Goal: Transaction & Acquisition: Purchase product/service

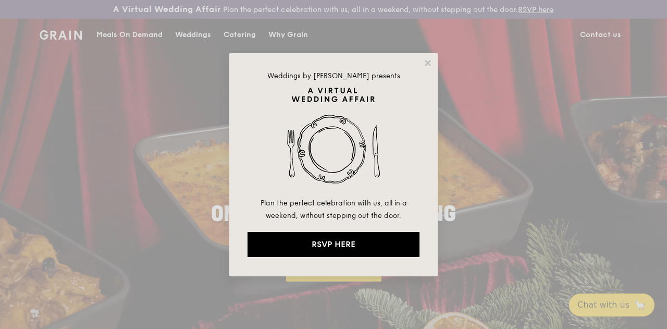
click at [434, 61] on div "Weddings by Grain presents Plan the perfect celebration with us, all in a weeke…" at bounding box center [333, 164] width 208 height 223
click at [512, 106] on div "Weddings by Grain presents Plan the perfect celebration with us, all in a weeke…" at bounding box center [333, 164] width 667 height 329
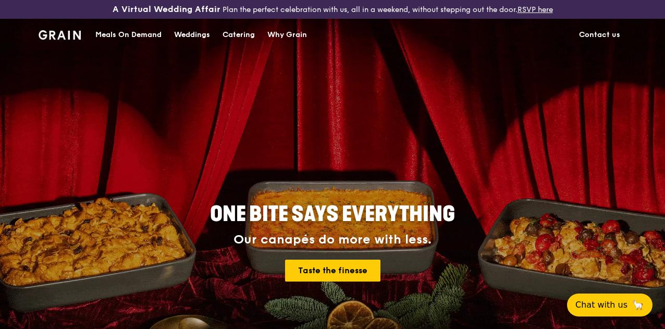
click at [139, 45] on div "Meals On Demand" at bounding box center [128, 34] width 66 height 31
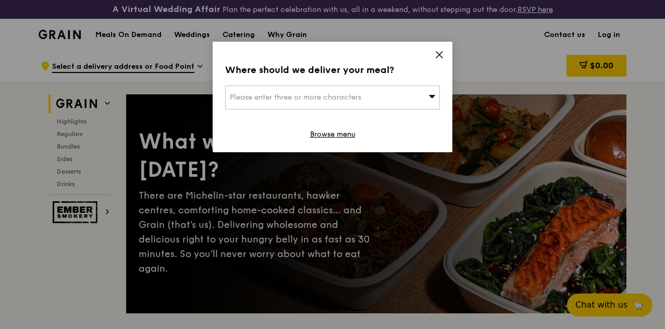
click at [374, 95] on div "Please enter three or more characters" at bounding box center [332, 97] width 215 height 24
type input "31 marina coasst"
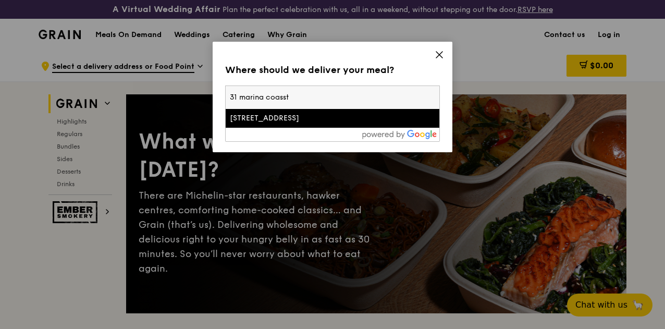
click at [314, 122] on div "[STREET_ADDRESS]" at bounding box center [307, 118] width 154 height 10
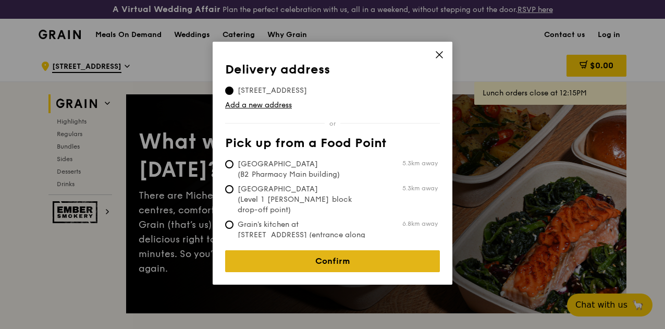
click at [349, 250] on link "Confirm" at bounding box center [332, 261] width 215 height 22
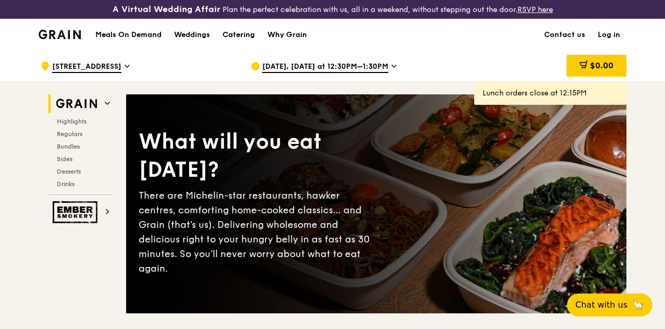
click at [391, 71] on icon at bounding box center [393, 65] width 5 height 9
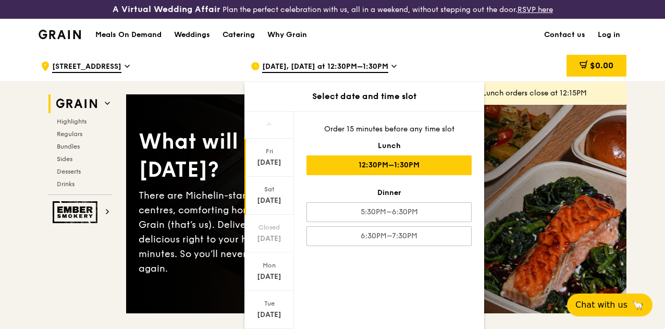
click at [275, 206] on div "Sep 20" at bounding box center [269, 200] width 46 height 10
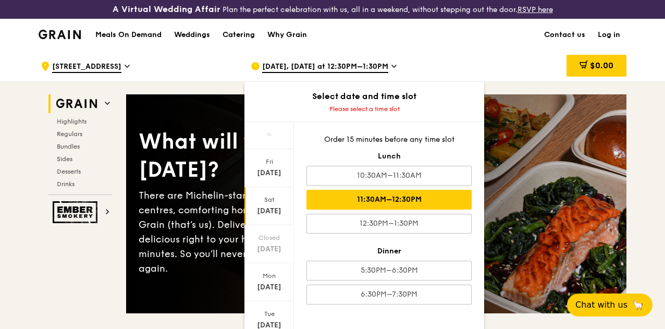
click at [368, 206] on div "11:30AM–12:30PM" at bounding box center [388, 200] width 165 height 20
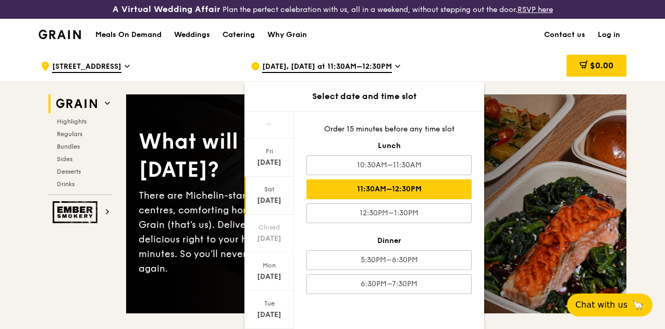
click at [554, 182] on div "What will you eat today? There are Michelin-star restaurants, hawker centres, c…" at bounding box center [376, 203] width 500 height 177
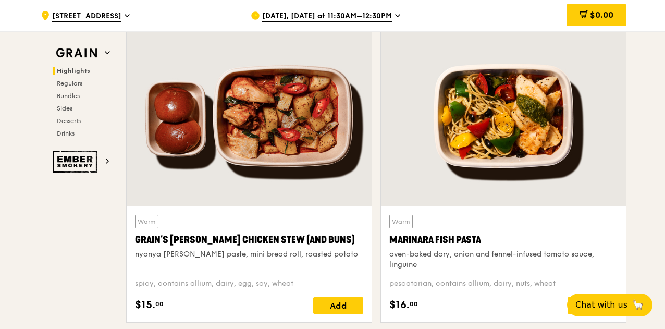
scroll to position [417, 0]
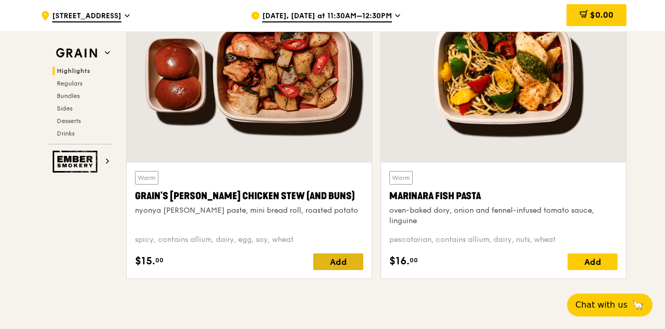
click at [331, 267] on div "Add" at bounding box center [338, 261] width 50 height 17
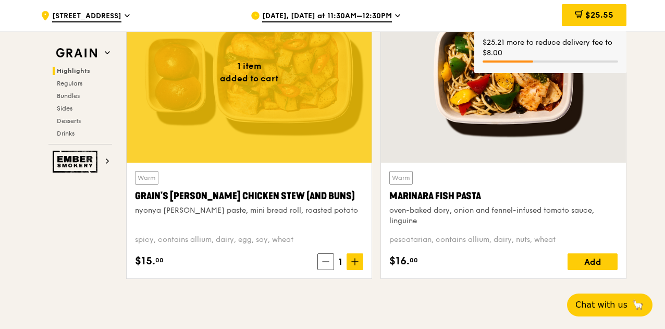
click at [355, 262] on icon at bounding box center [355, 262] width 6 height 0
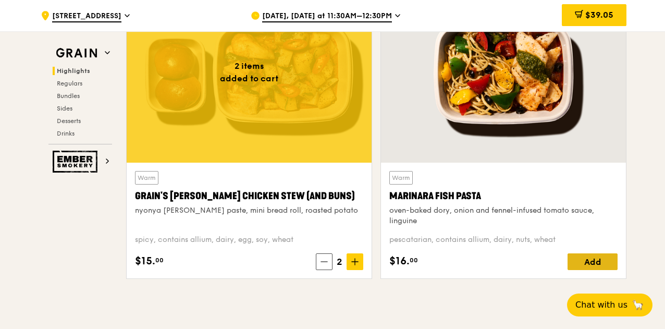
click at [605, 268] on div "Add" at bounding box center [593, 261] width 50 height 17
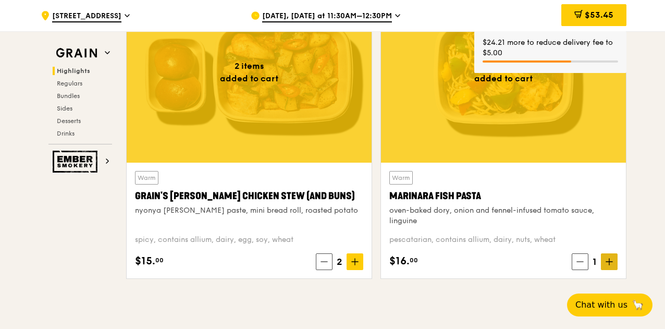
click at [609, 265] on icon at bounding box center [609, 262] width 0 height 6
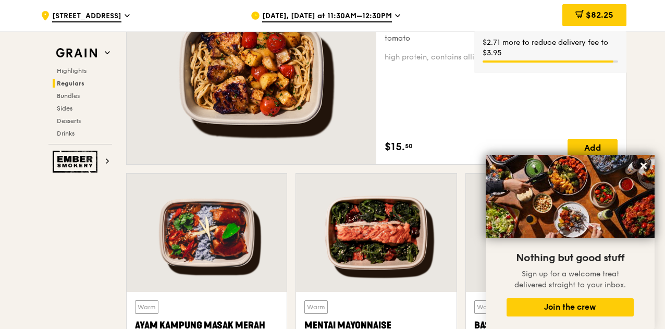
scroll to position [834, 0]
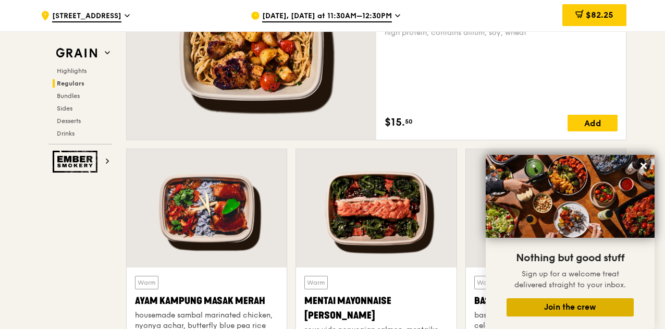
click at [572, 308] on button "Join the crew" at bounding box center [570, 307] width 127 height 18
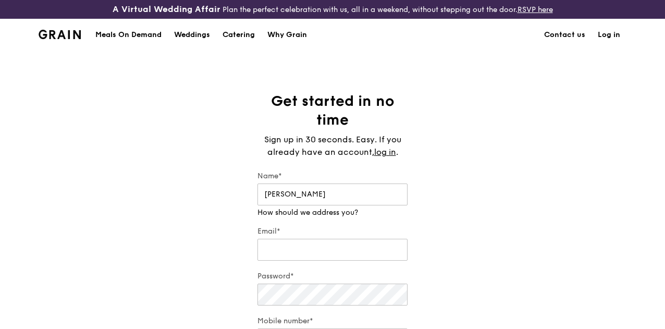
type input "[PERSON_NAME]"
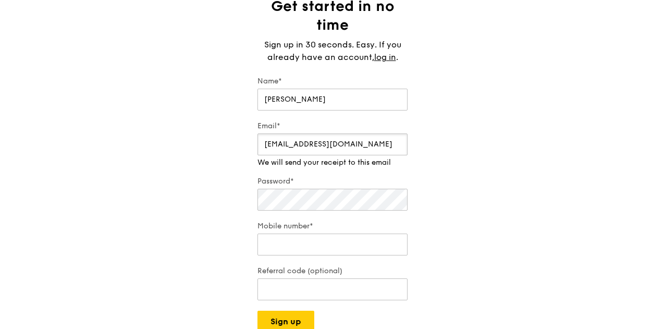
scroll to position [104, 0]
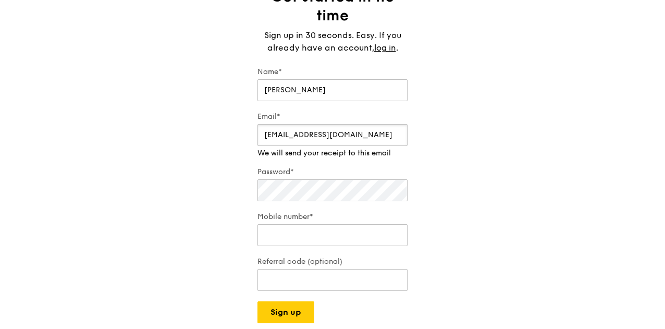
type input "[EMAIL_ADDRESS][DOMAIN_NAME]"
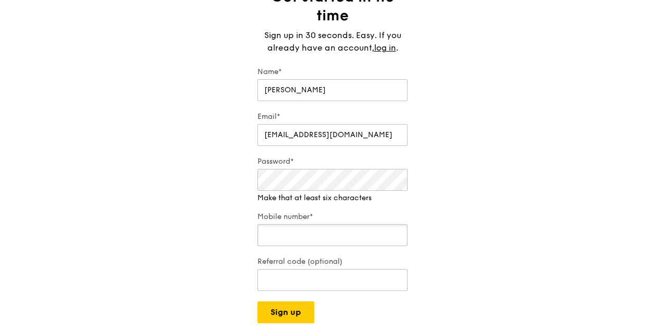
click at [333, 239] on input "Mobile number*" at bounding box center [332, 235] width 150 height 22
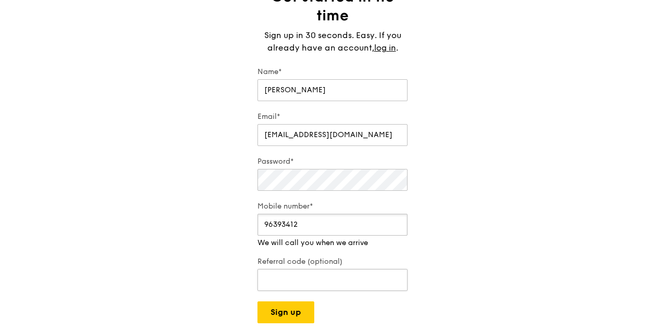
type input "96393412"
click at [296, 280] on input "Referral code (optional)" at bounding box center [332, 280] width 150 height 22
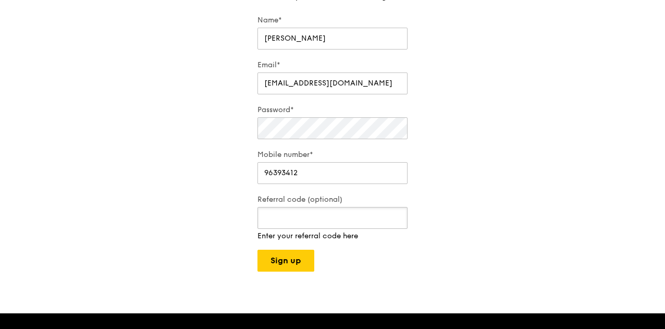
scroll to position [157, 0]
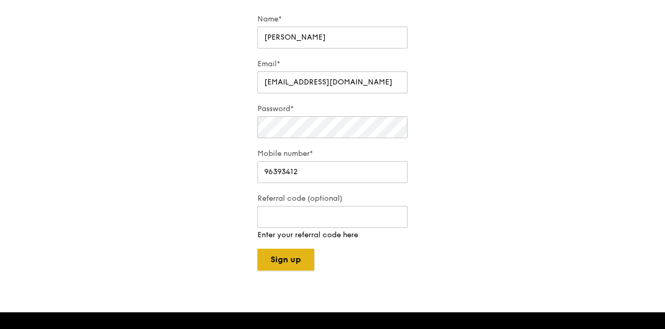
click at [290, 257] on button "Sign up" at bounding box center [285, 260] width 57 height 22
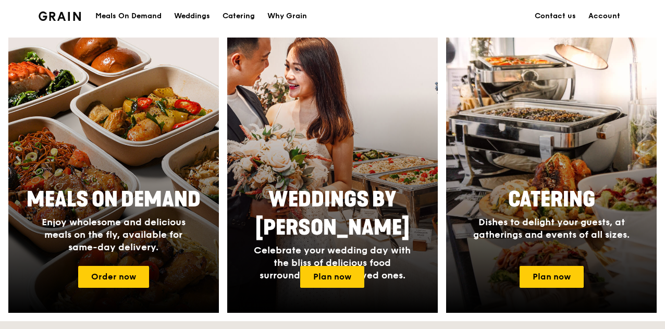
scroll to position [417, 0]
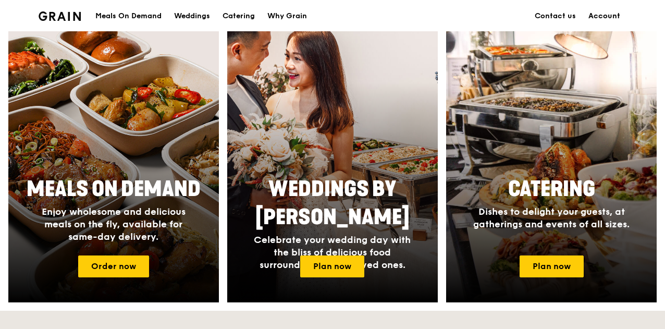
click at [605, 14] on link "Account" at bounding box center [604, 16] width 44 height 31
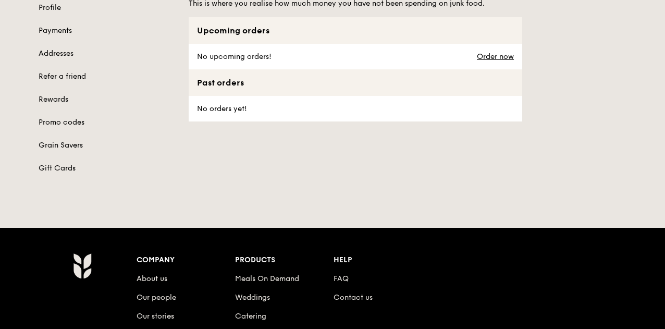
scroll to position [52, 0]
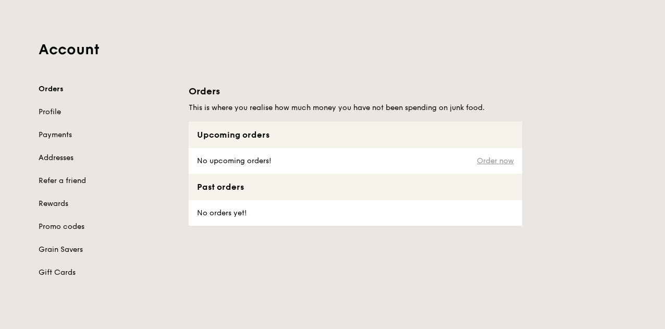
click at [494, 165] on link "Order now" at bounding box center [495, 161] width 37 height 8
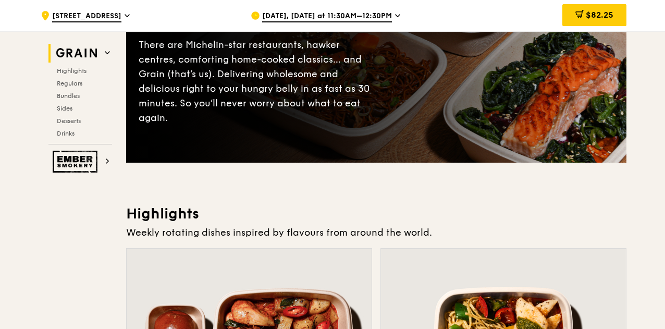
scroll to position [156, 0]
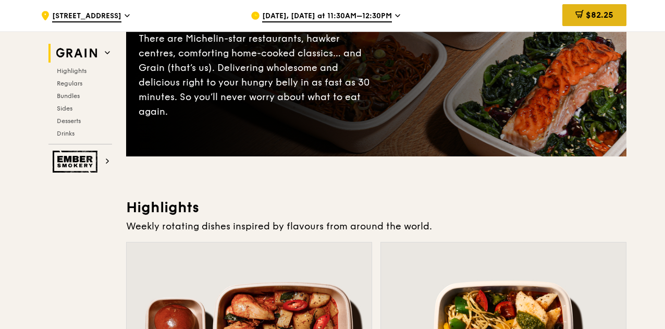
click at [588, 19] on span "$82.25" at bounding box center [600, 15] width 28 height 10
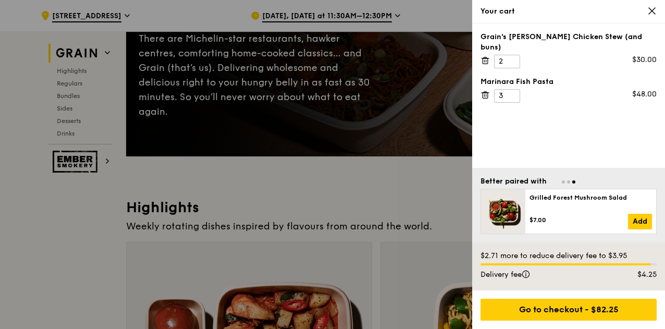
click at [383, 191] on div at bounding box center [332, 164] width 665 height 329
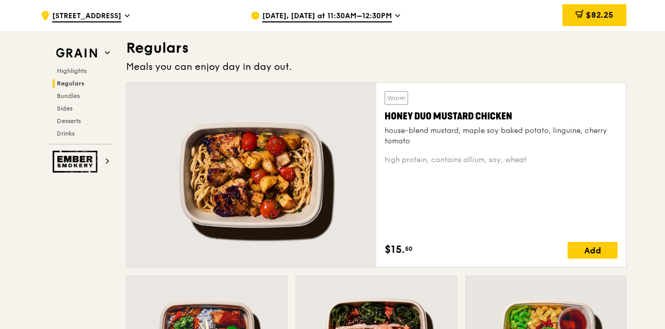
scroll to position [678, 0]
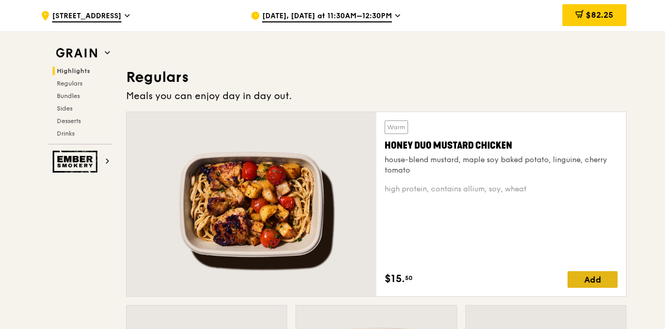
click at [573, 286] on div "Add" at bounding box center [593, 279] width 50 height 17
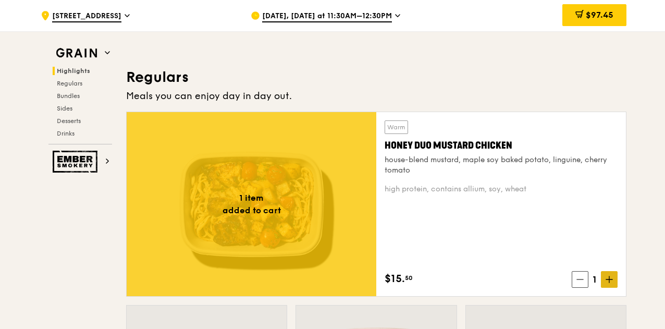
click at [609, 279] on icon at bounding box center [609, 279] width 6 height 0
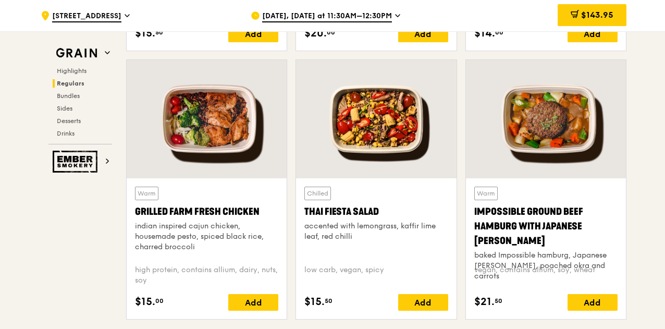
scroll to position [1200, 0]
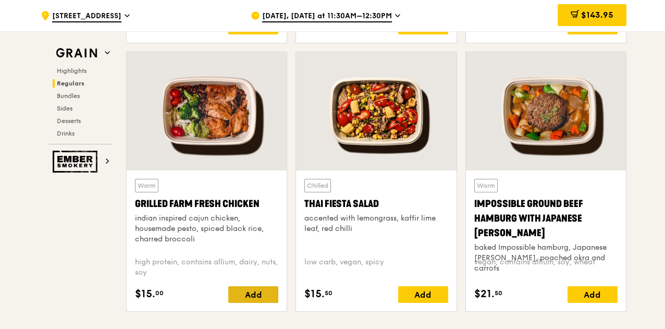
click at [245, 303] on div "Add" at bounding box center [253, 294] width 50 height 17
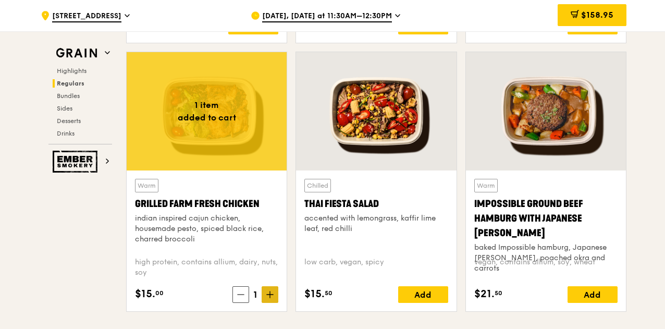
click at [270, 298] on icon at bounding box center [270, 294] width 0 height 6
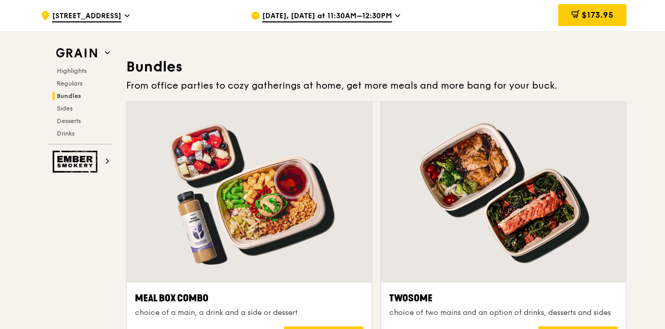
scroll to position [1565, 0]
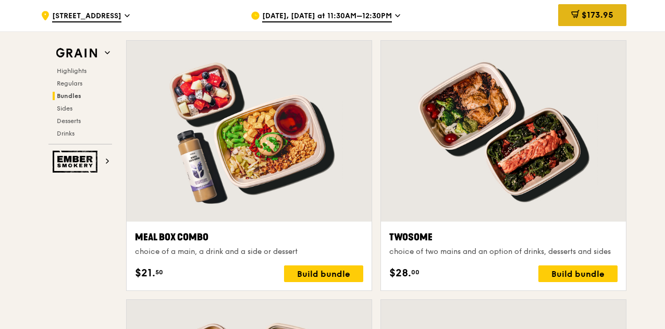
click at [587, 15] on span "$173.95" at bounding box center [598, 15] width 32 height 10
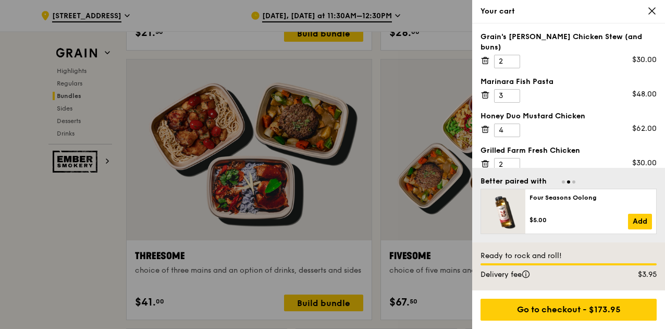
scroll to position [1826, 0]
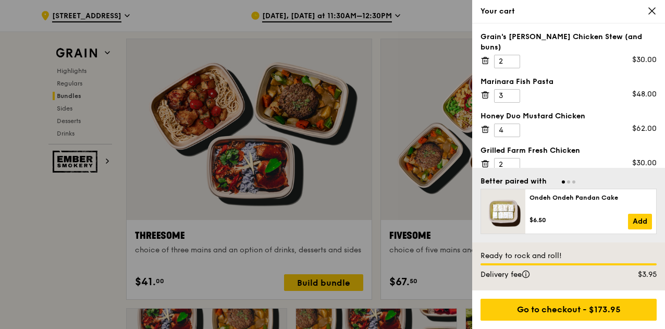
click at [435, 220] on div at bounding box center [332, 164] width 665 height 329
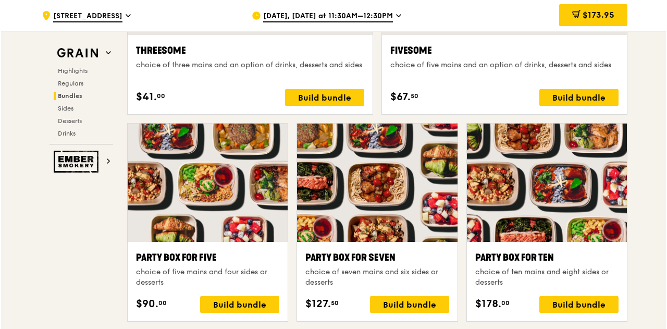
scroll to position [2035, 0]
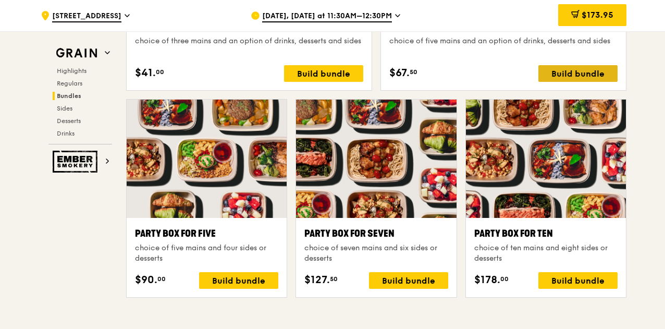
click at [557, 82] on div "Build bundle" at bounding box center [577, 73] width 79 height 17
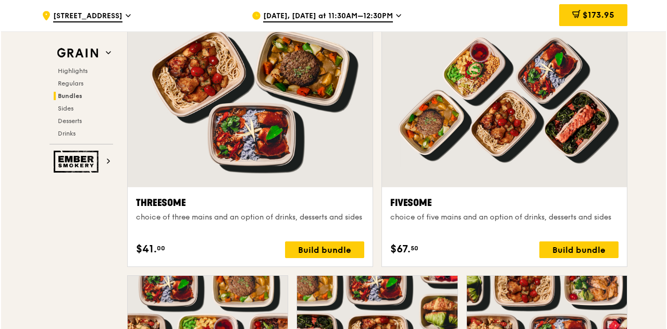
scroll to position [1878, 0]
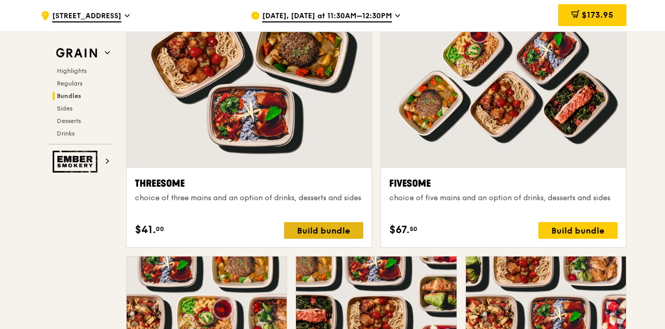
click at [333, 237] on div "Build bundle" at bounding box center [323, 230] width 79 height 17
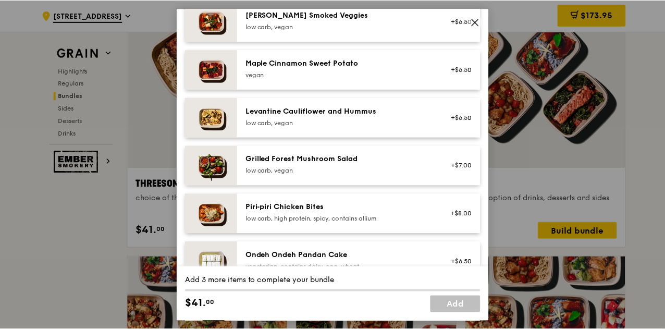
scroll to position [632, 0]
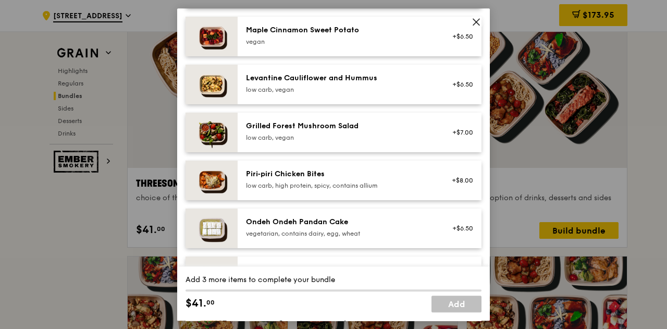
click at [481, 19] on icon at bounding box center [476, 21] width 9 height 9
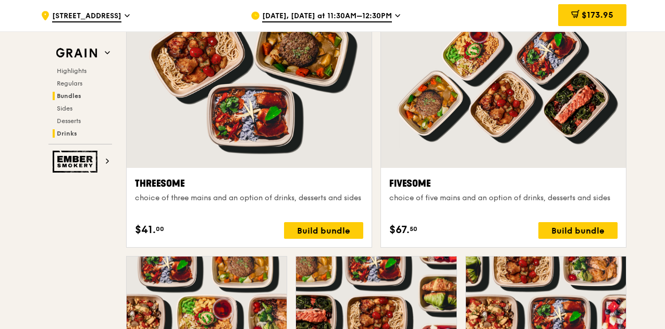
click at [73, 130] on span "Drinks" at bounding box center [67, 133] width 20 height 7
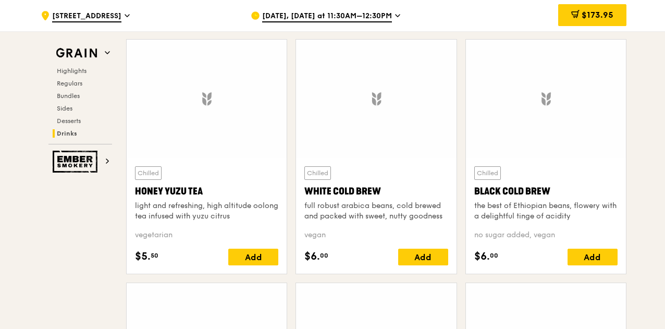
scroll to position [3895, 0]
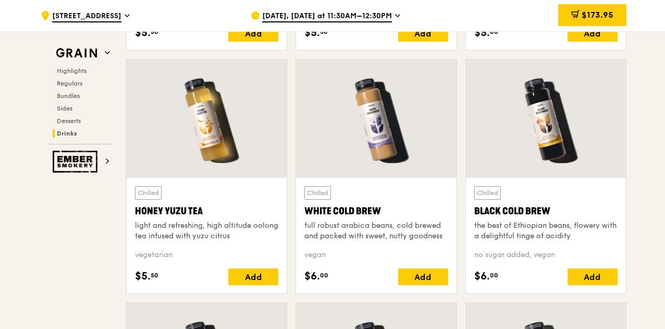
click at [402, 139] on div at bounding box center [376, 118] width 160 height 118
